Goal: Information Seeking & Learning: Learn about a topic

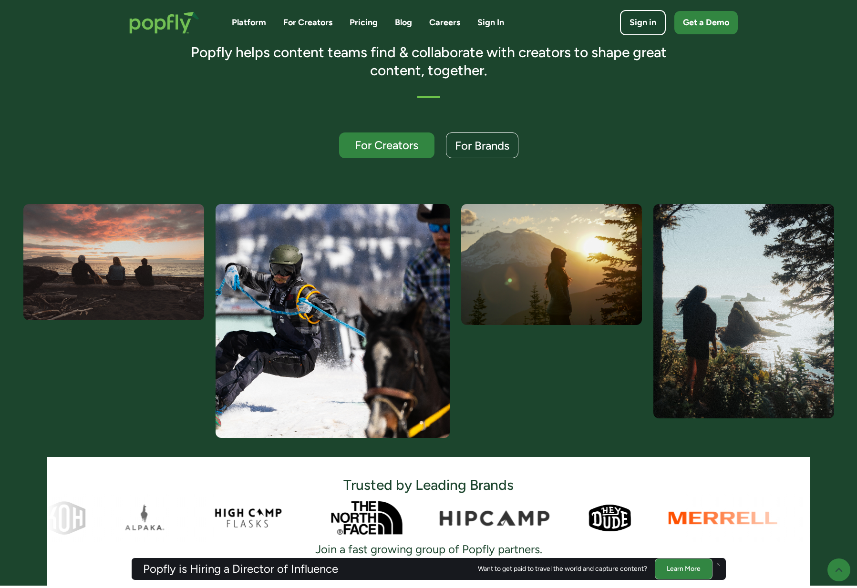
scroll to position [196, 0]
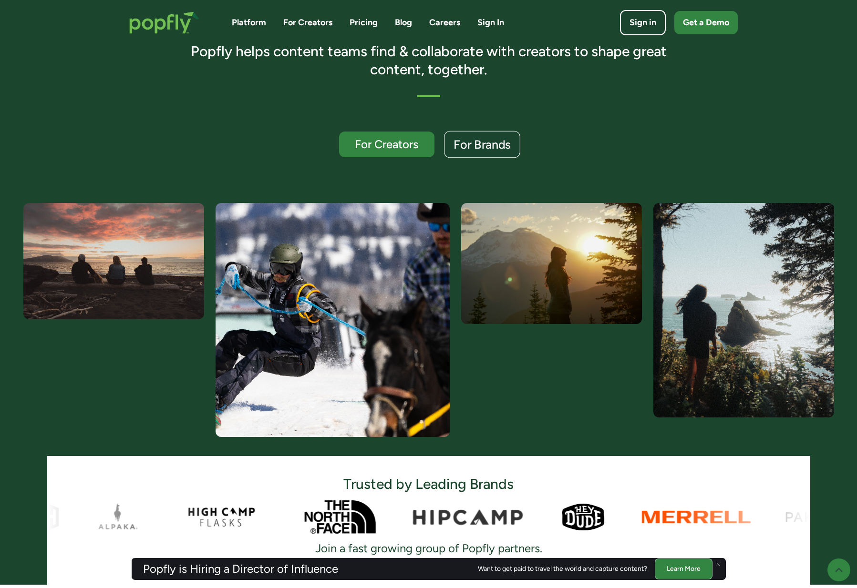
click at [496, 145] on div "For Brands" at bounding box center [481, 145] width 57 height 12
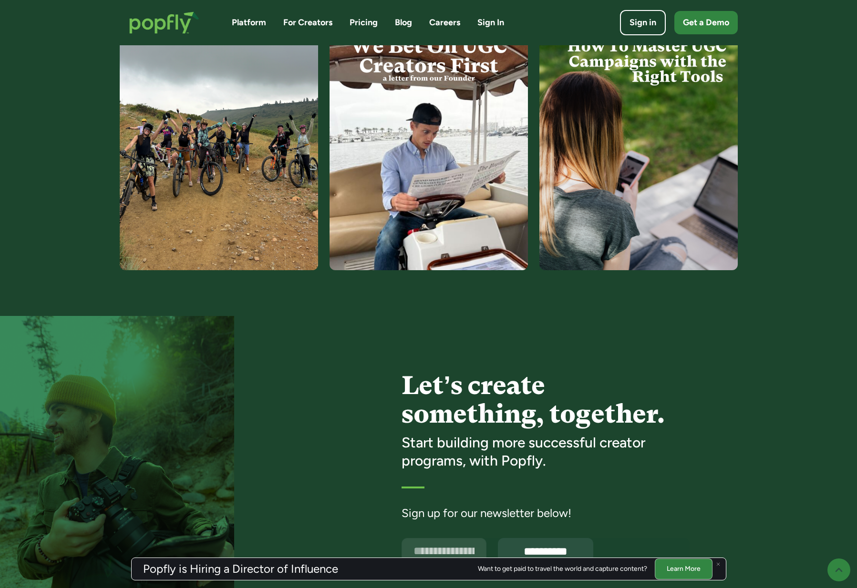
scroll to position [2267, 0]
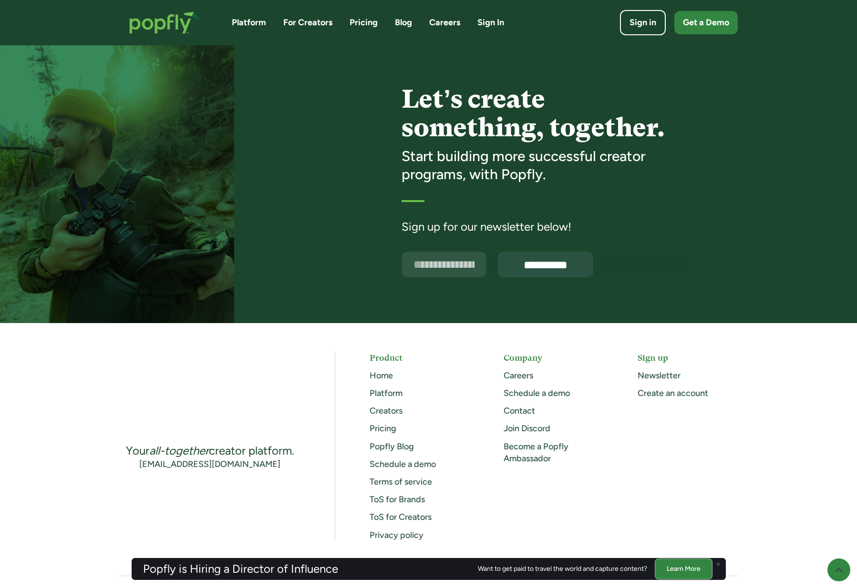
drag, startPoint x: 367, startPoint y: 22, endPoint x: 379, endPoint y: 44, distance: 24.3
click at [367, 22] on link "Pricing" at bounding box center [363, 23] width 28 height 12
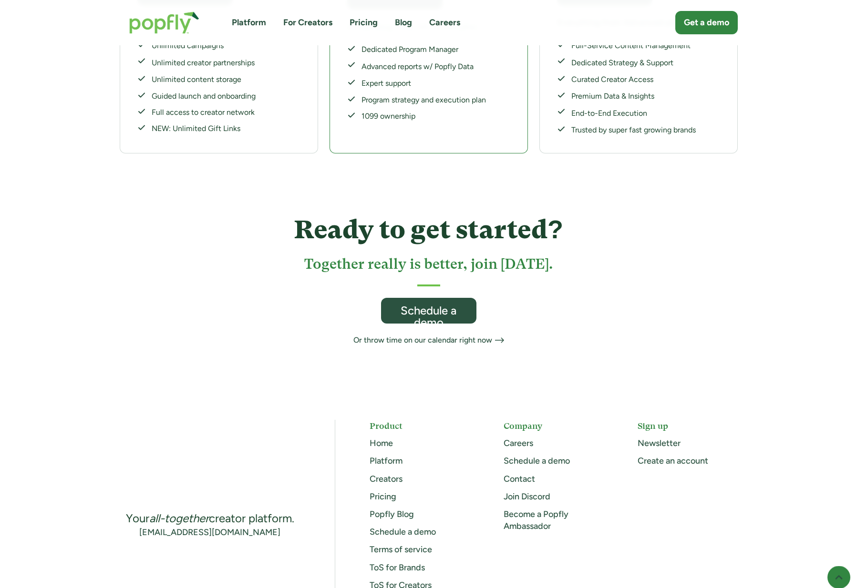
scroll to position [439, 0]
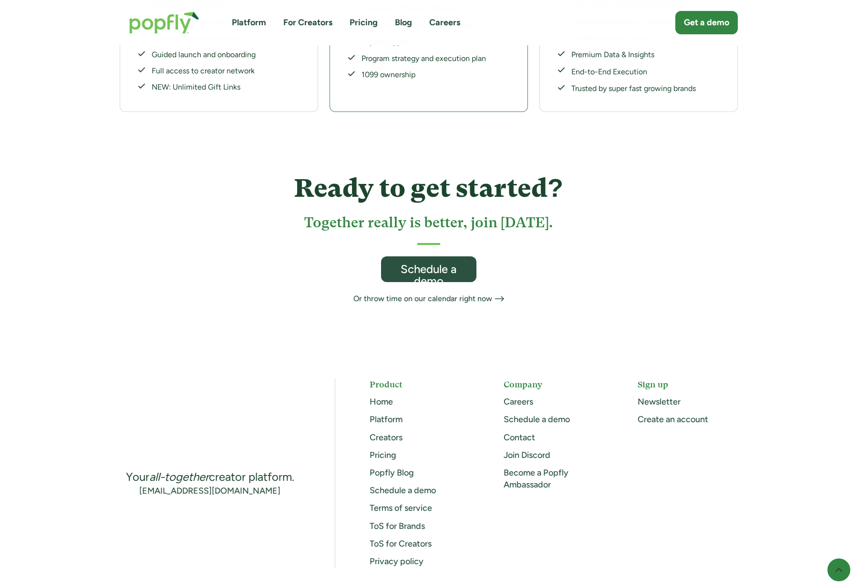
click at [389, 432] on link "Creators" at bounding box center [385, 437] width 33 height 10
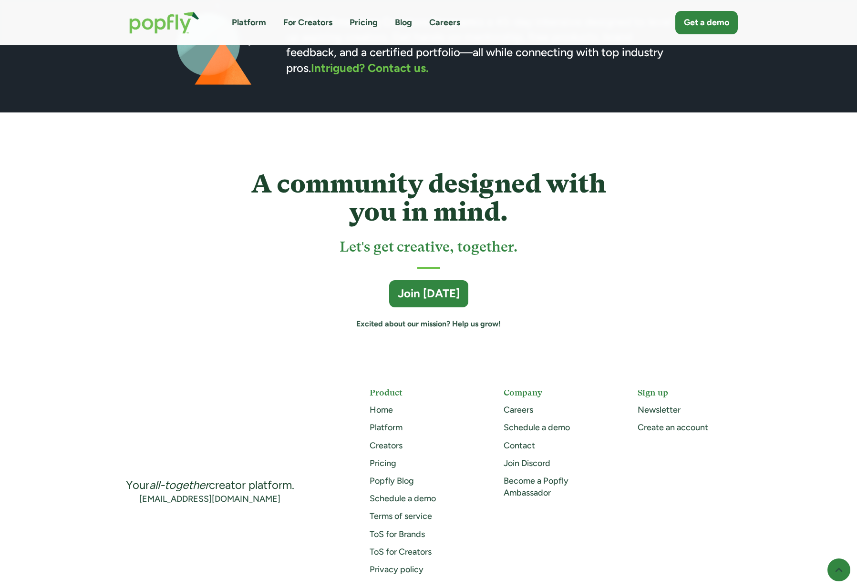
scroll to position [2541, 0]
